Goal: Browse casually: Explore the website without a specific task or goal

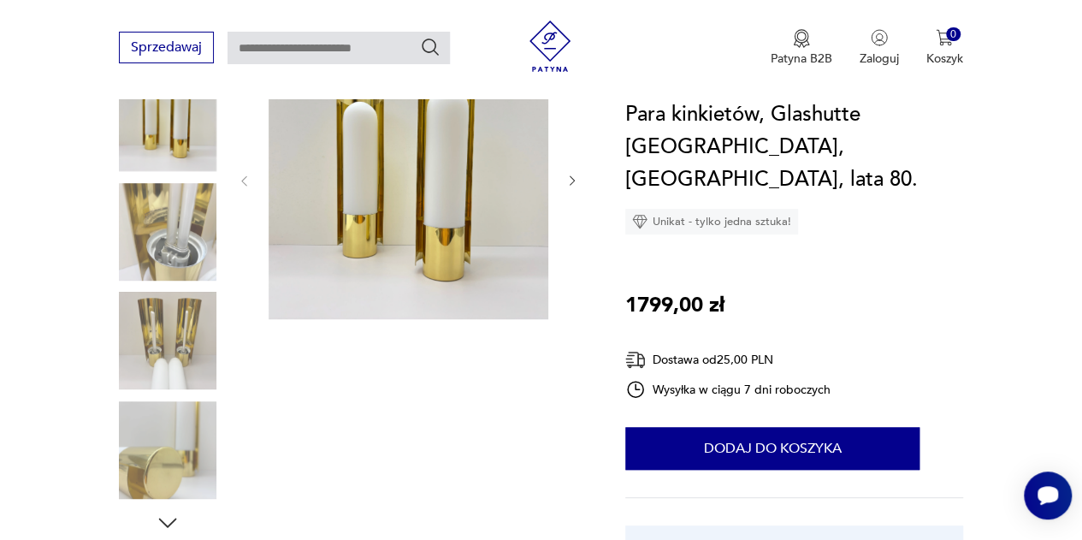
scroll to position [86, 0]
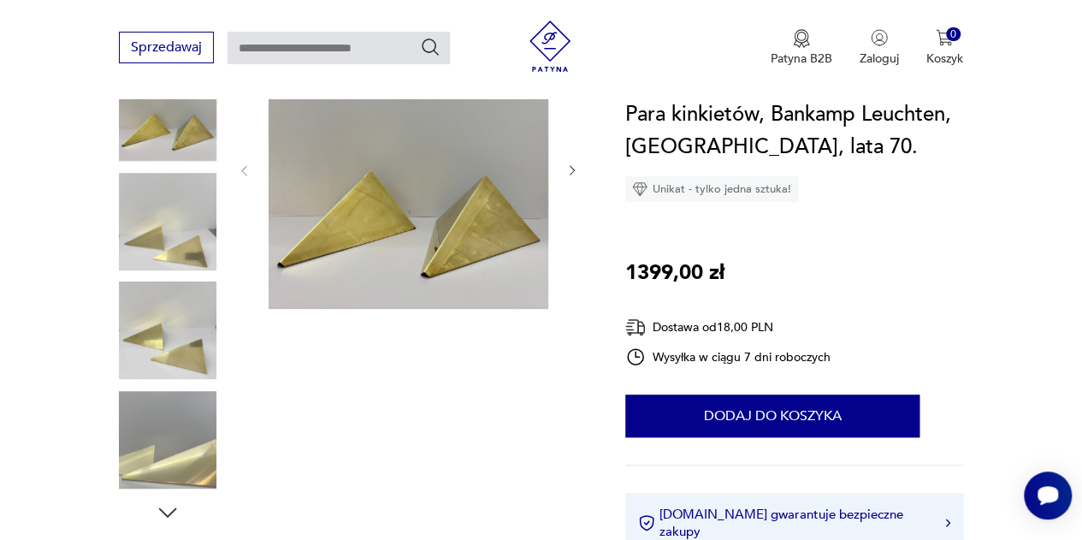
scroll to position [257, 0]
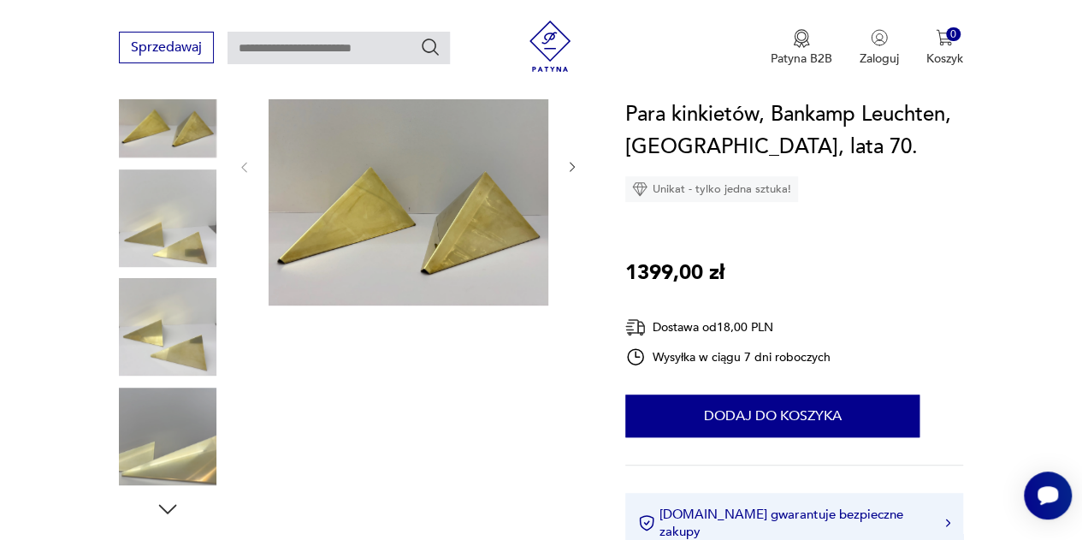
click at [194, 227] on img at bounding box center [167, 217] width 97 height 97
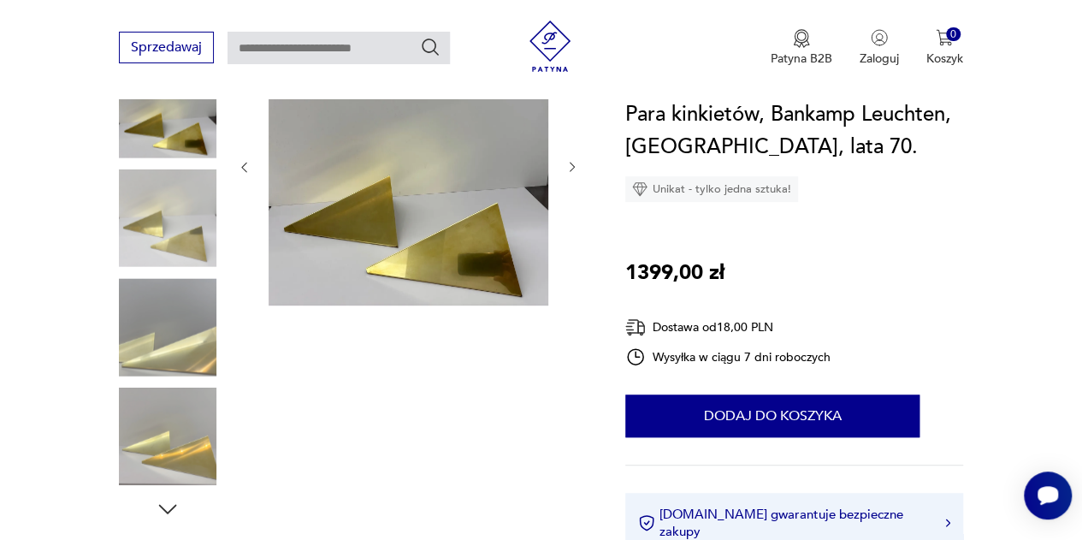
click at [181, 337] on img at bounding box center [167, 326] width 97 height 97
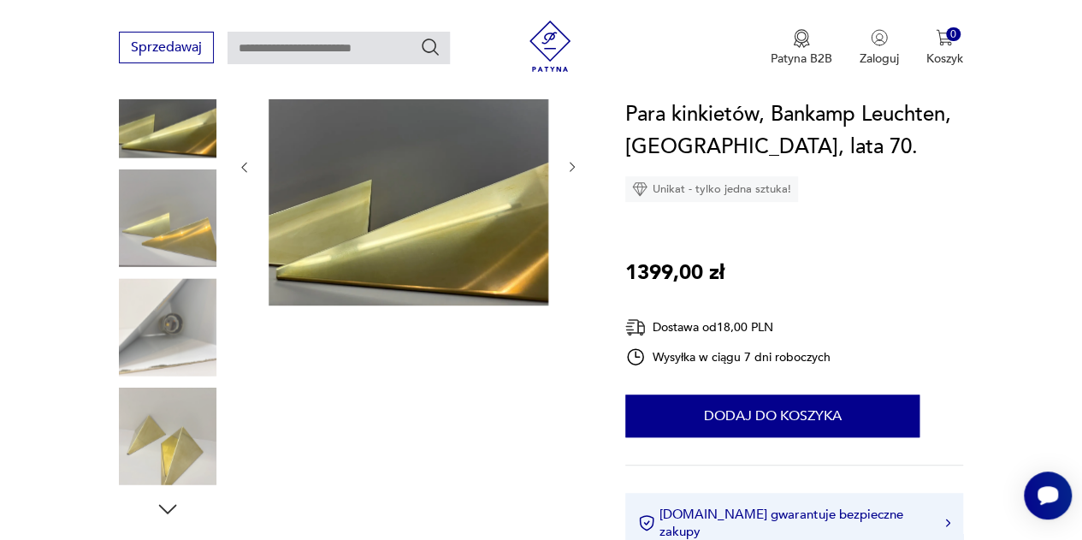
click at [171, 423] on img at bounding box center [167, 435] width 97 height 97
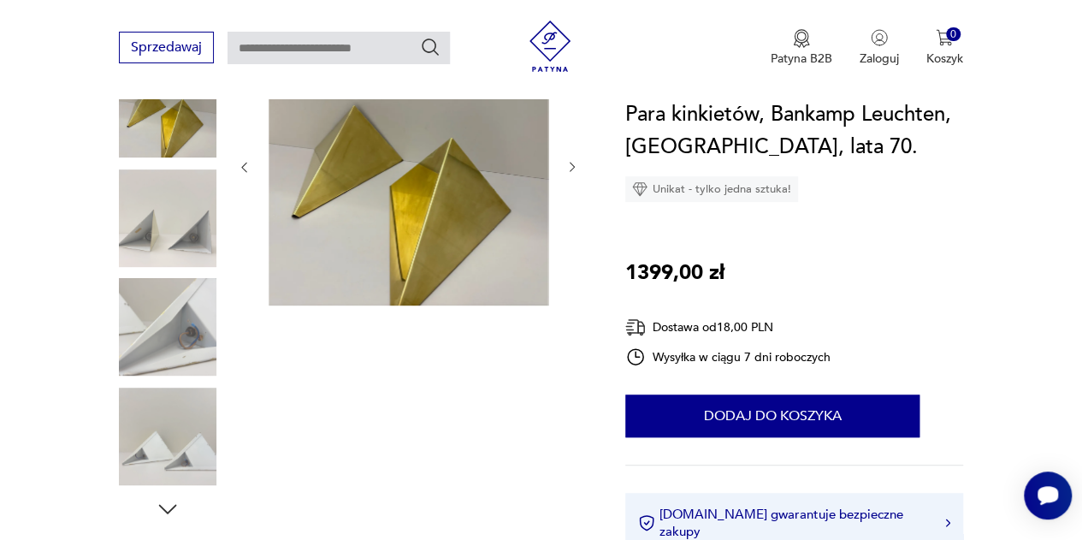
click at [178, 310] on img at bounding box center [167, 326] width 97 height 97
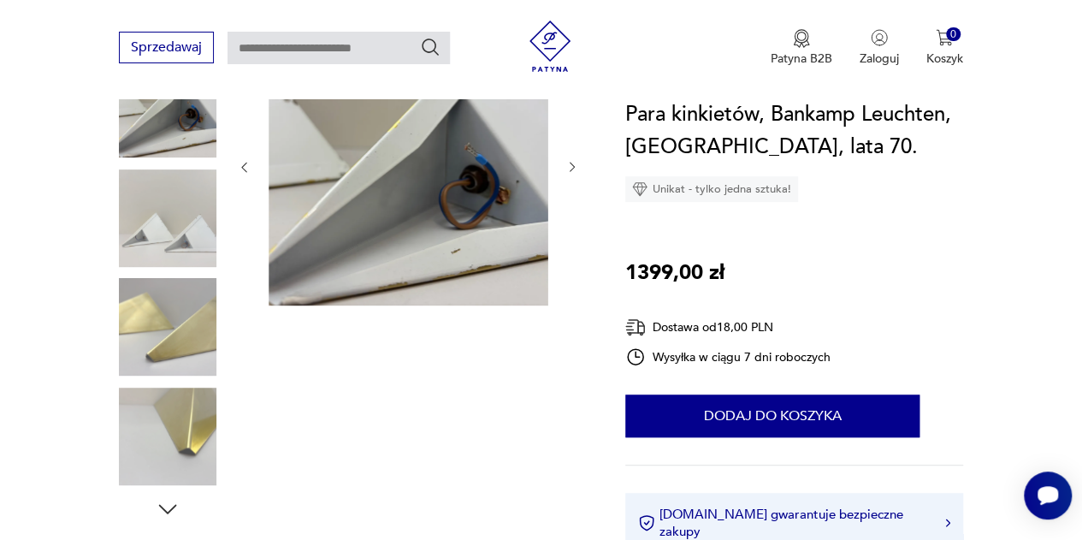
click at [178, 142] on img at bounding box center [167, 108] width 97 height 97
click at [175, 240] on img at bounding box center [167, 217] width 97 height 97
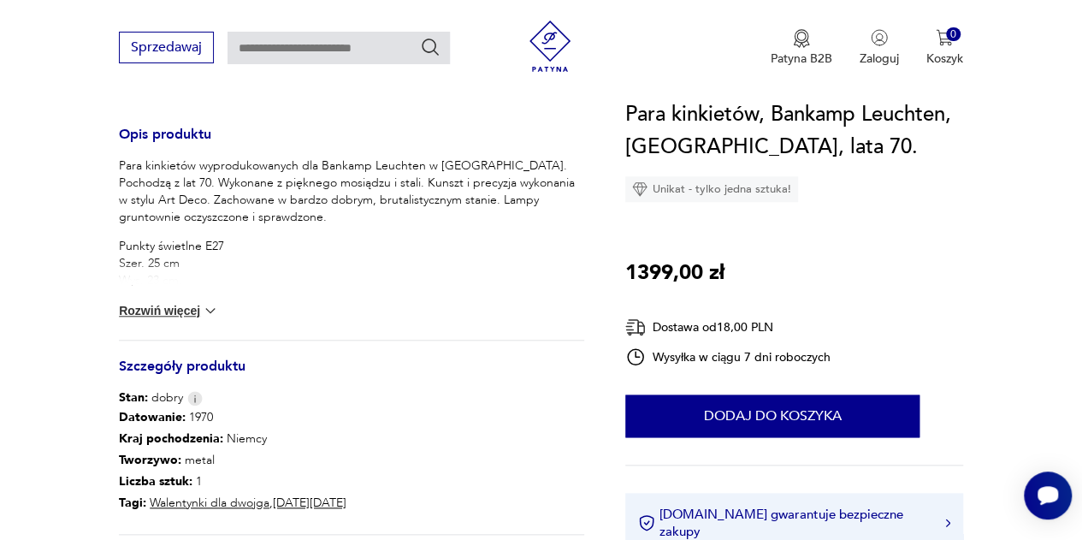
scroll to position [684, 0]
